Goal: Task Accomplishment & Management: Manage account settings

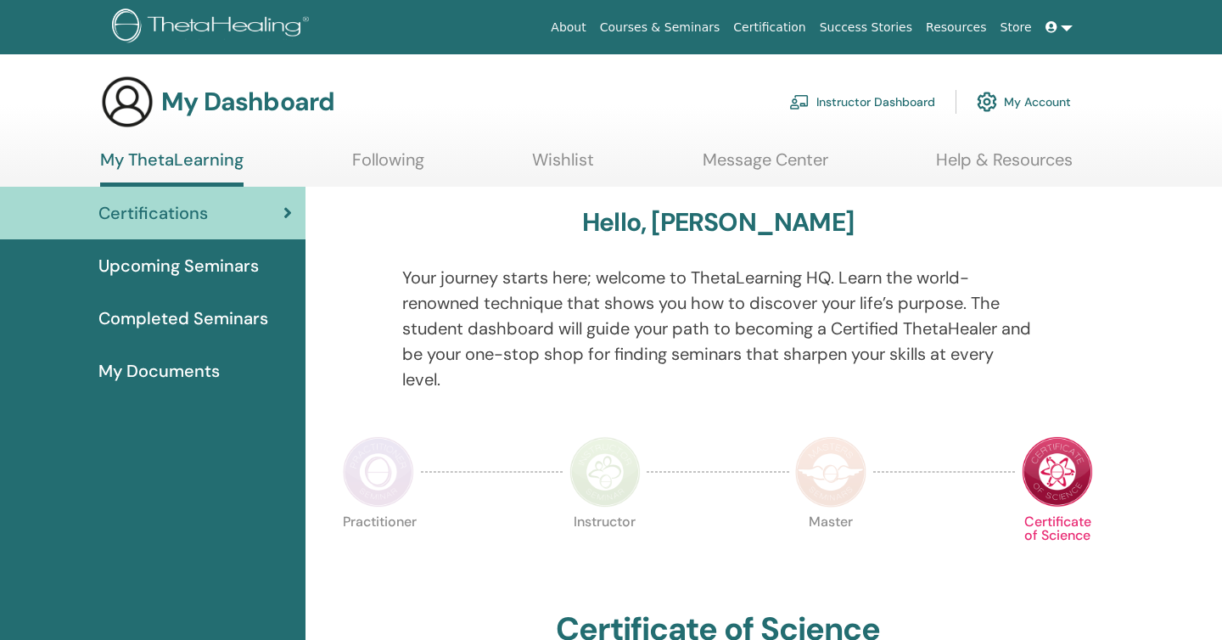
click at [881, 100] on link "Instructor Dashboard" at bounding box center [862, 101] width 146 height 37
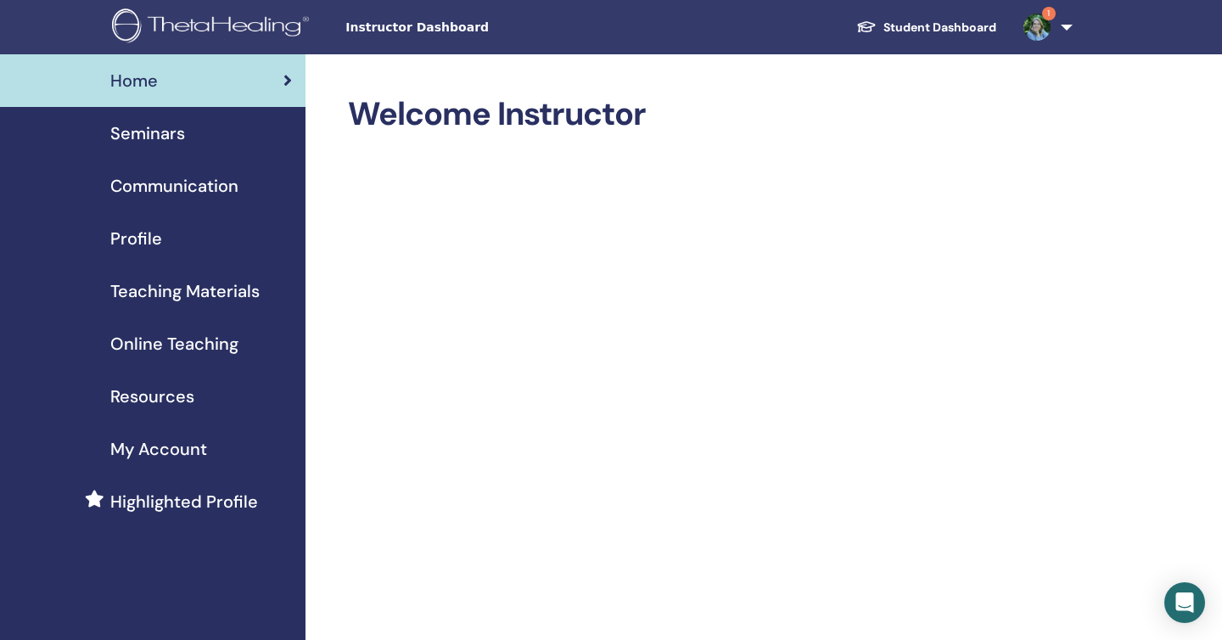
click at [151, 125] on span "Seminars" at bounding box center [147, 133] width 75 height 25
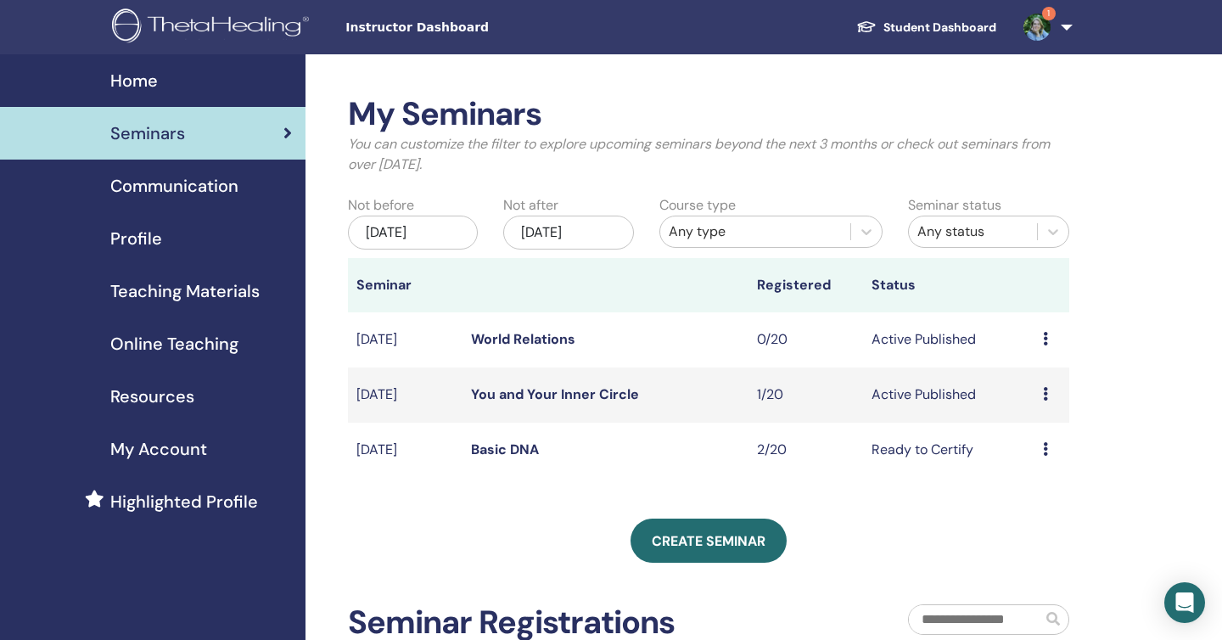
click at [550, 401] on link "You and Your Inner Circle" at bounding box center [555, 394] width 168 height 18
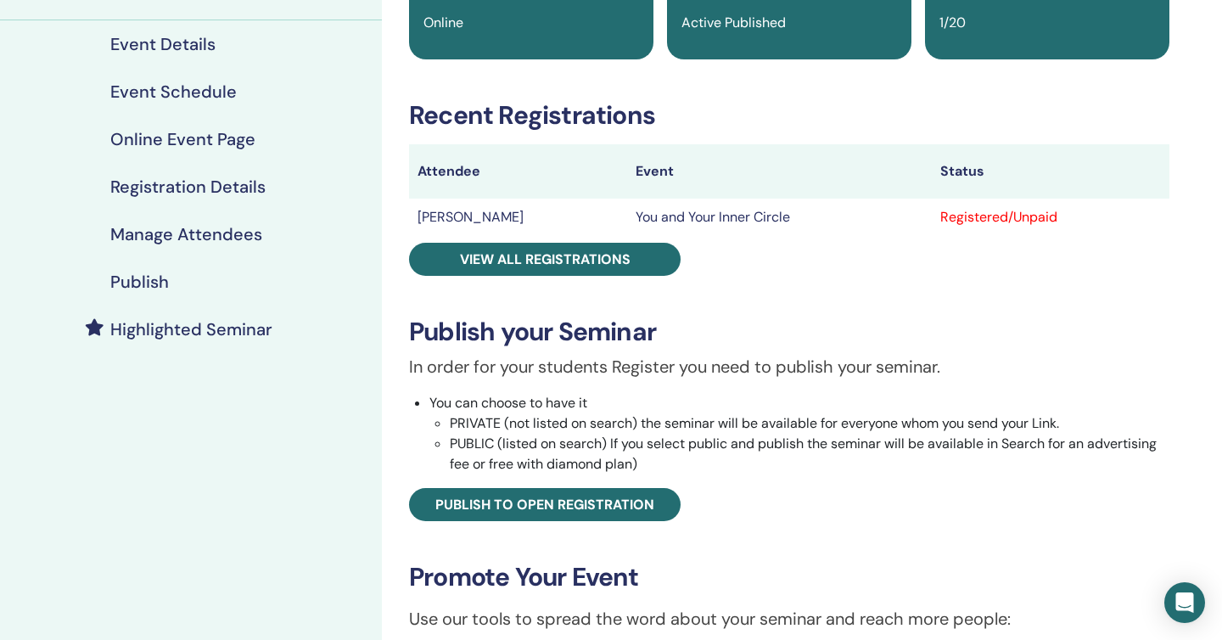
scroll to position [179, 0]
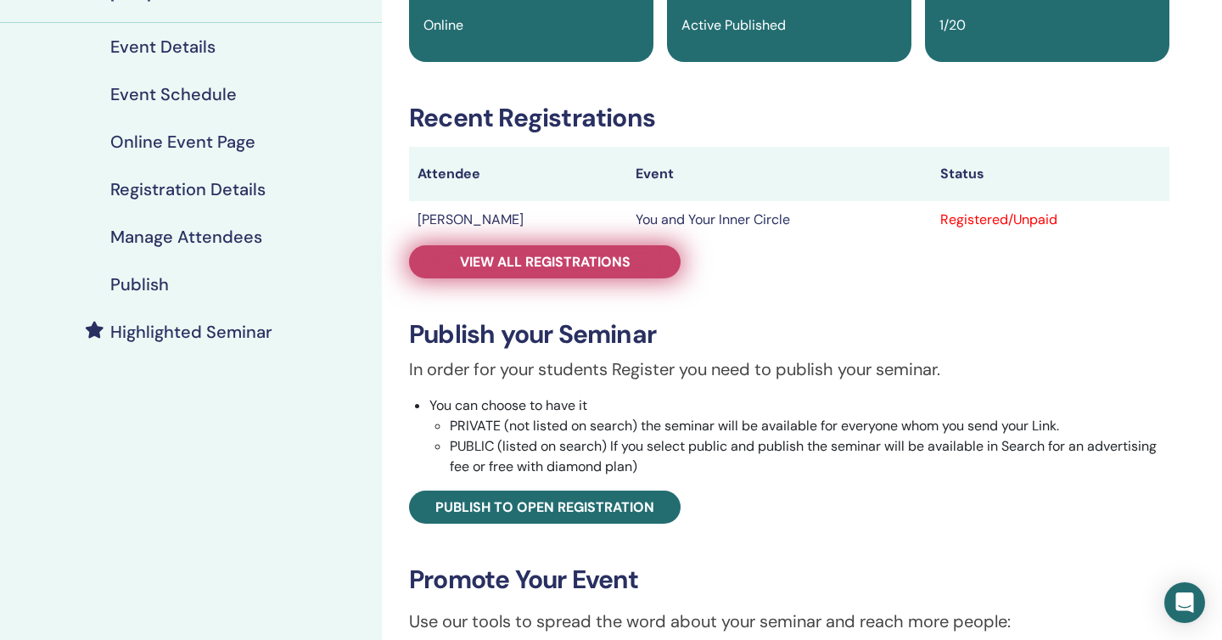
click at [525, 267] on span "View all registrations" at bounding box center [545, 262] width 171 height 18
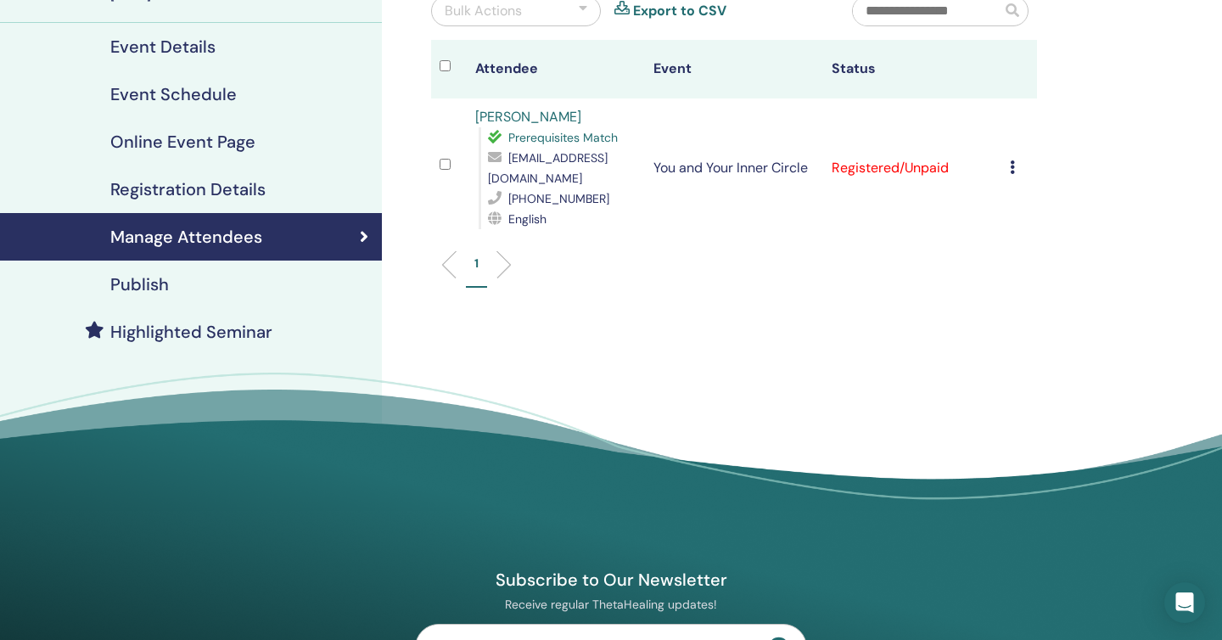
click at [1011, 160] on icon at bounding box center [1012, 167] width 5 height 14
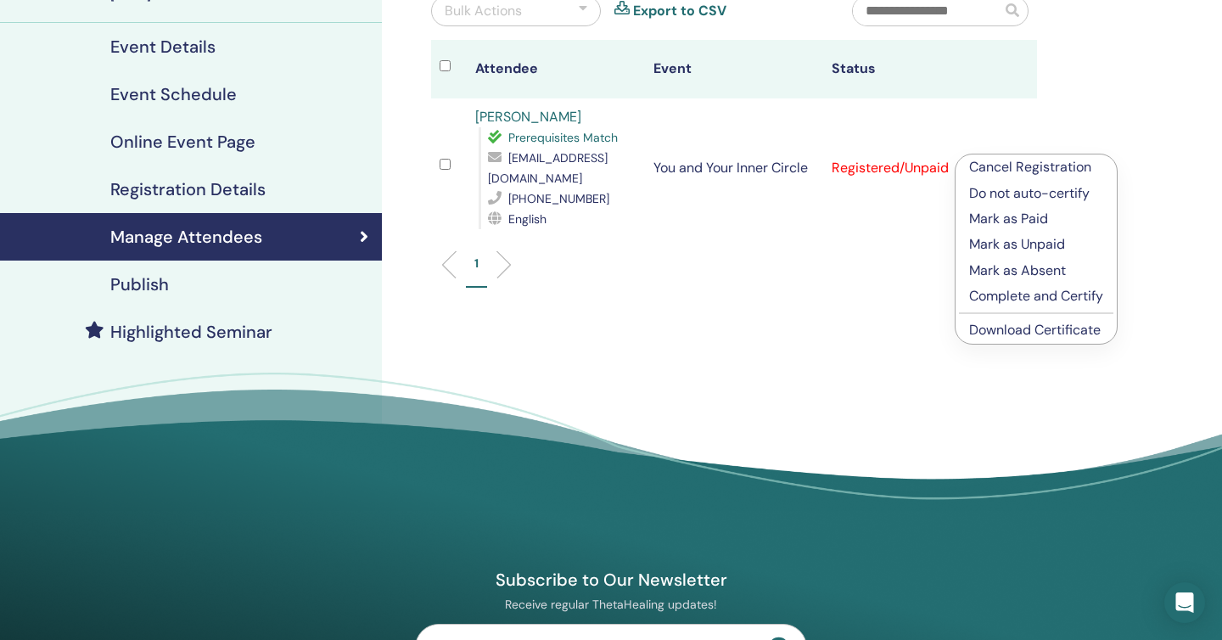
click at [1025, 331] on link "Download Certificate" at bounding box center [1035, 330] width 132 height 18
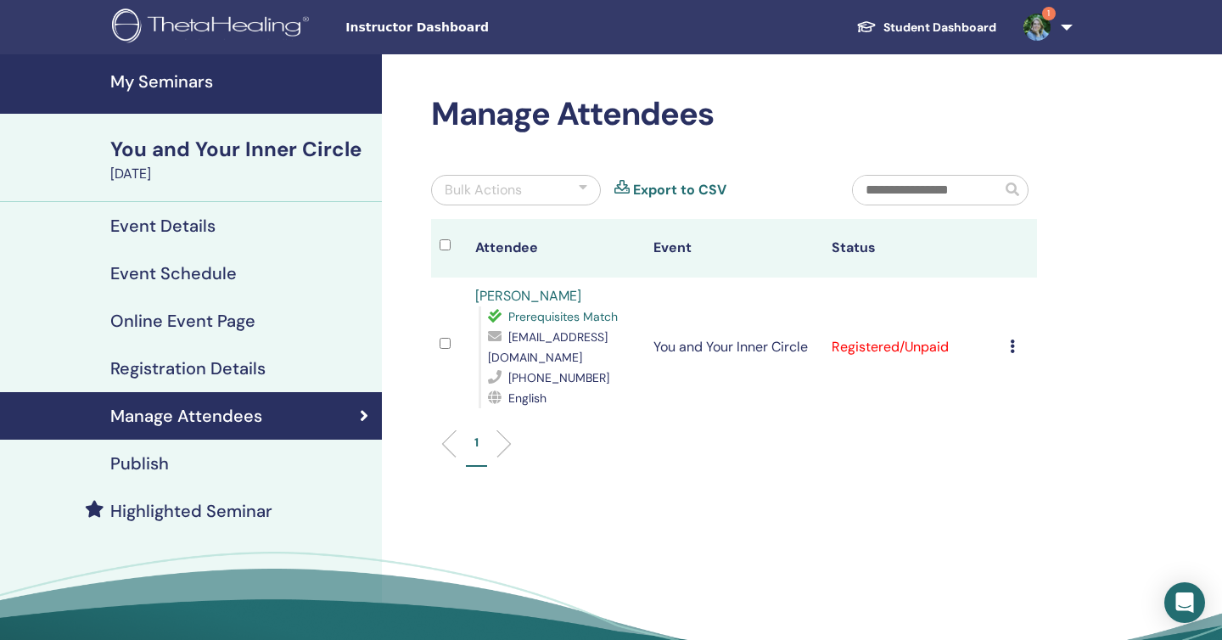
click at [580, 186] on div at bounding box center [583, 190] width 8 height 20
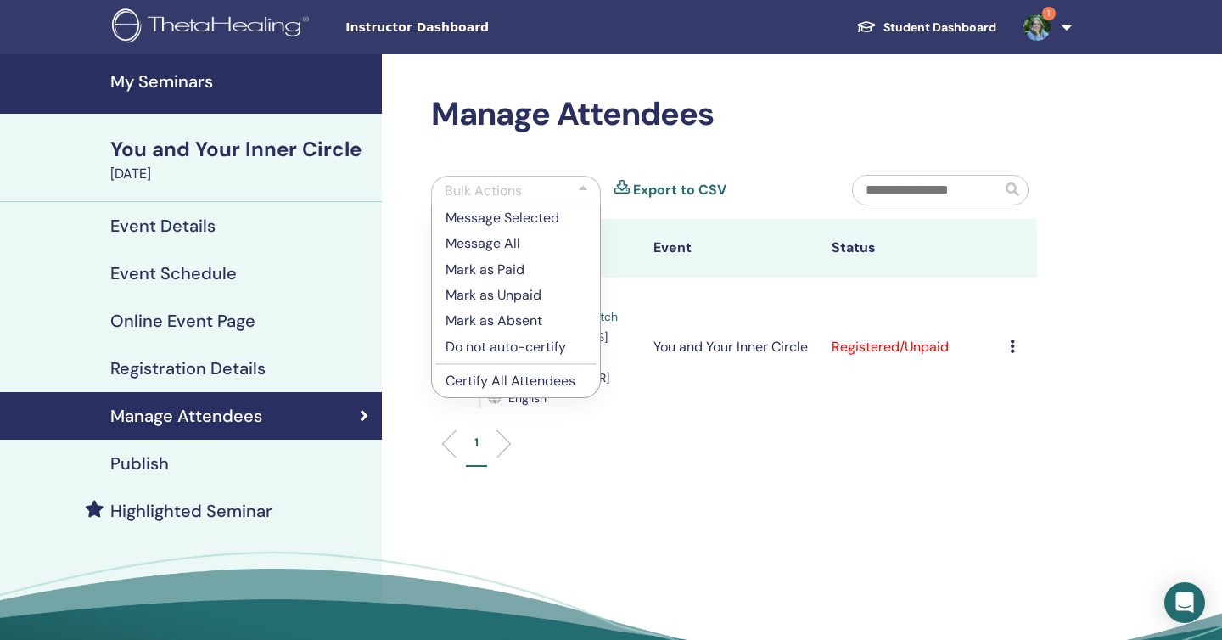
click at [648, 452] on div "1" at bounding box center [733, 450] width 631 height 67
click at [191, 366] on h4 "Registration Details" at bounding box center [187, 368] width 155 height 20
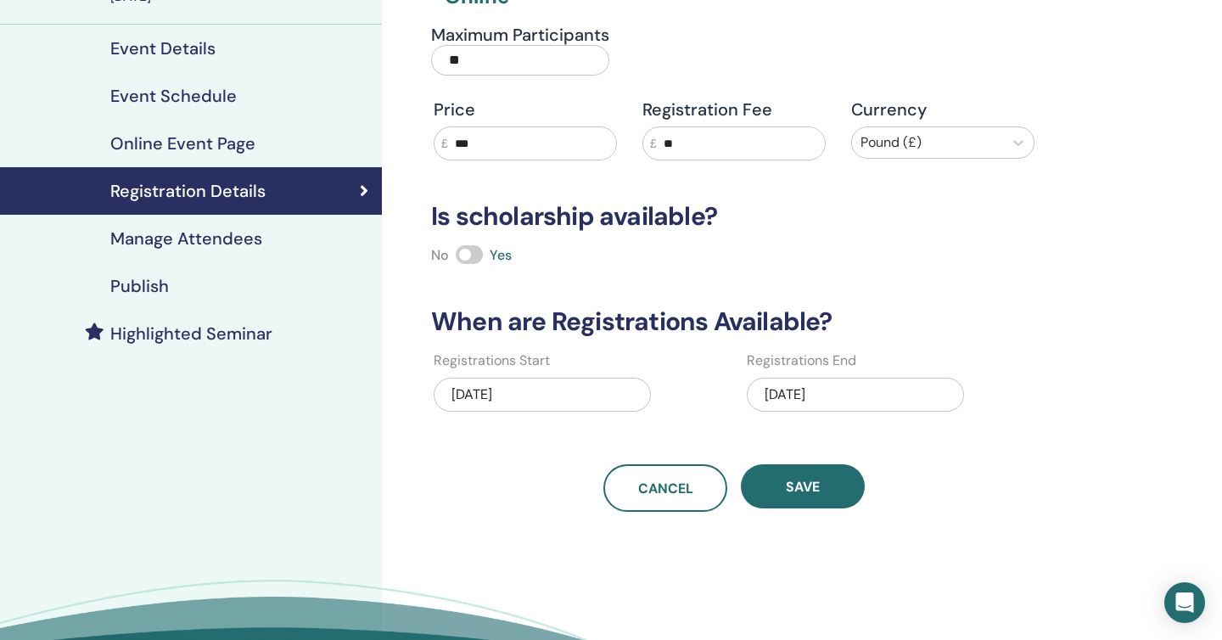
scroll to position [79, 0]
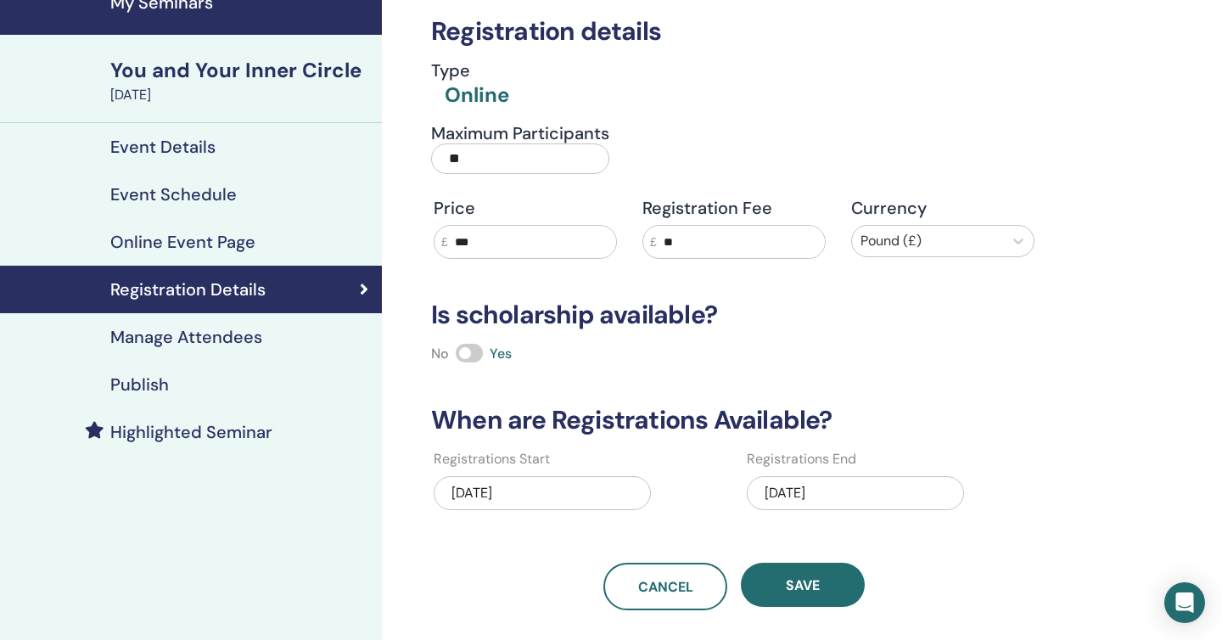
click at [209, 328] on h4 "Manage Attendees" at bounding box center [186, 337] width 152 height 20
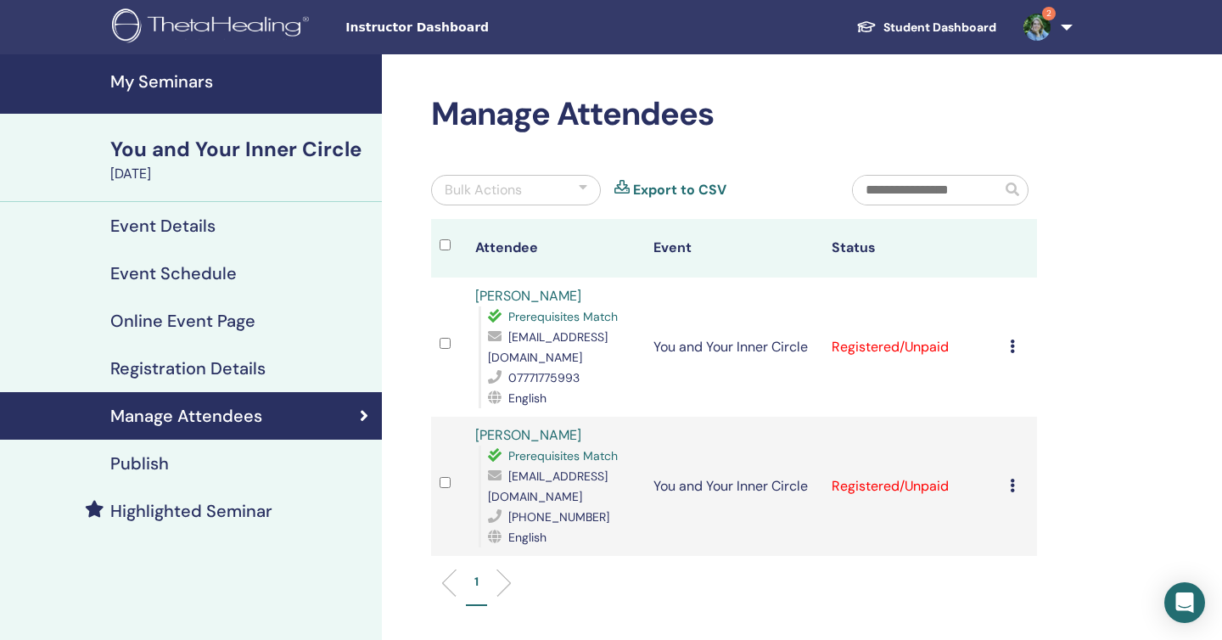
click at [1005, 345] on td "Cancel Registration Do not auto-certify Mark as Paid Mark as Unpaid Mark as Abs…" at bounding box center [1020, 347] width 36 height 139
click at [1010, 345] on icon at bounding box center [1012, 347] width 5 height 14
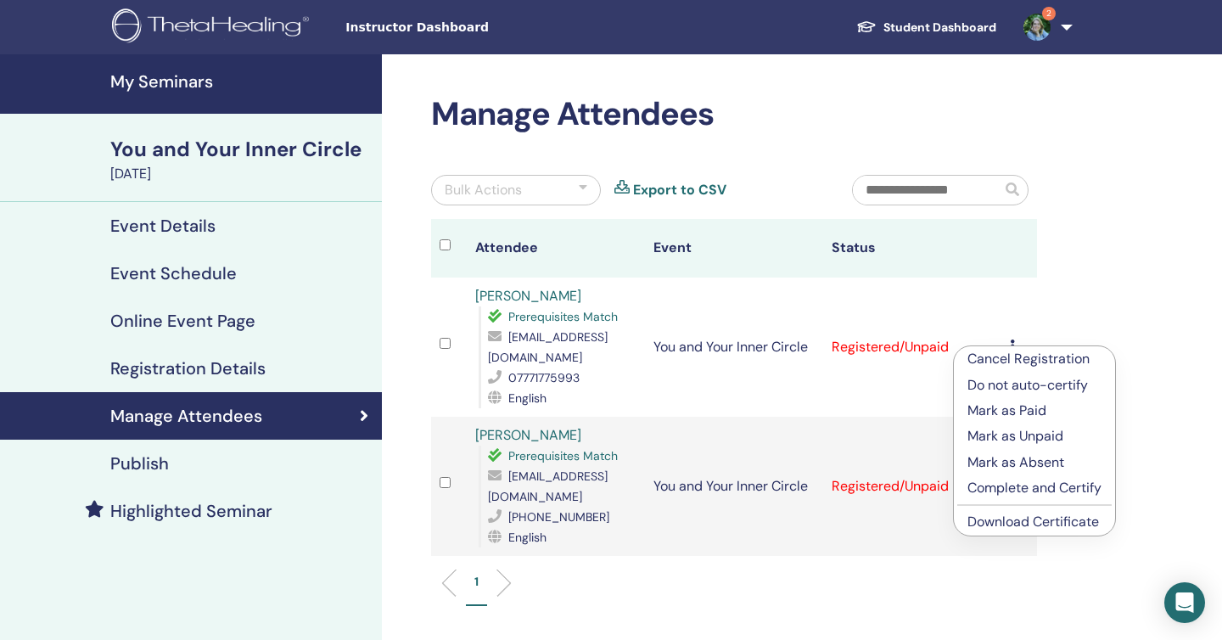
click at [1022, 521] on link "Download Certificate" at bounding box center [1034, 522] width 132 height 18
